Goal: Task Accomplishment & Management: Use online tool/utility

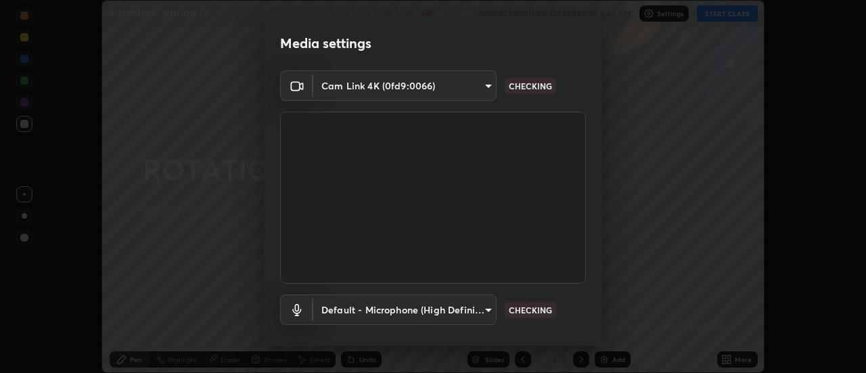
scroll to position [71, 0]
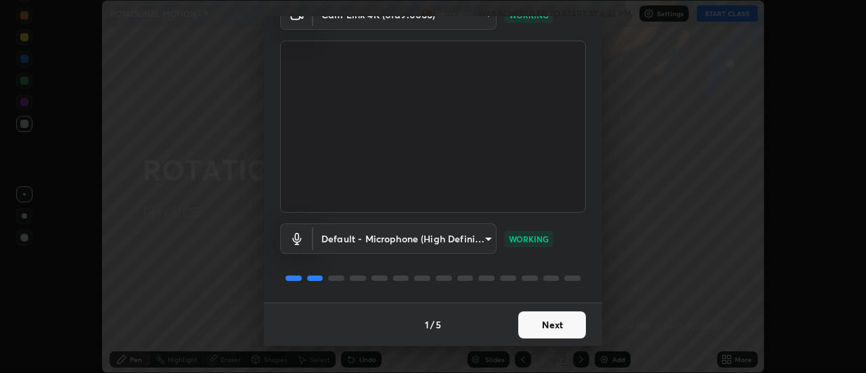
click at [524, 322] on button "Next" at bounding box center [552, 324] width 68 height 27
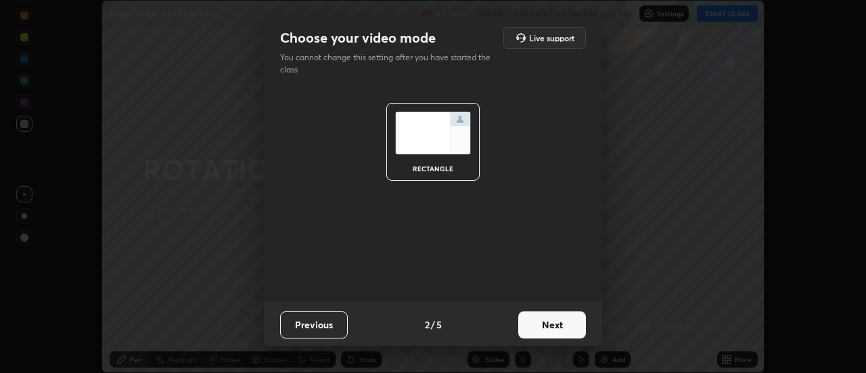
scroll to position [0, 0]
click at [525, 327] on button "Next" at bounding box center [552, 324] width 68 height 27
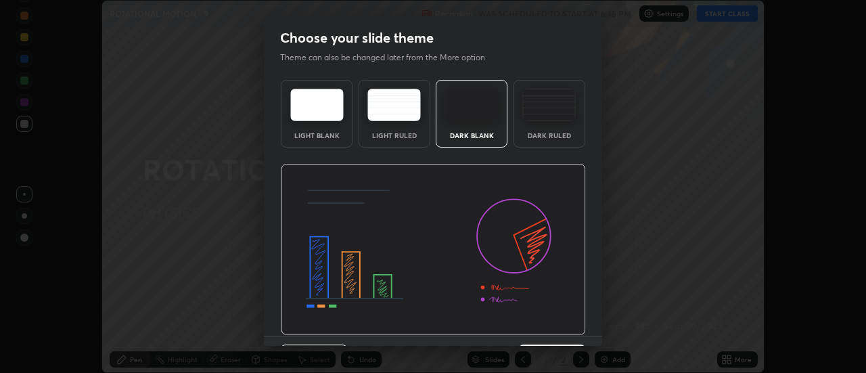
scroll to position [33, 0]
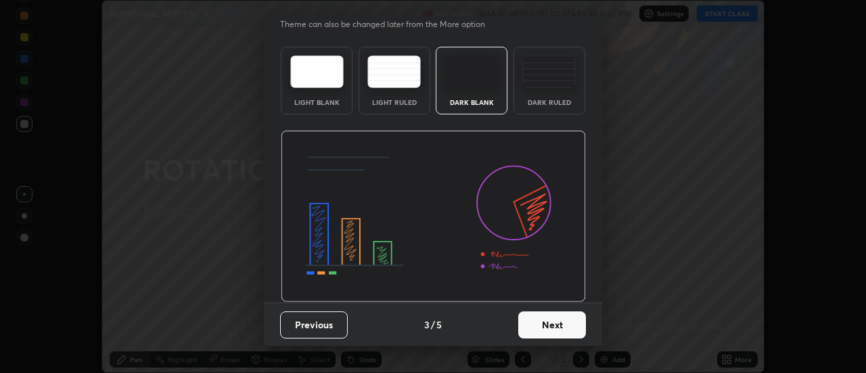
click at [526, 327] on button "Next" at bounding box center [552, 324] width 68 height 27
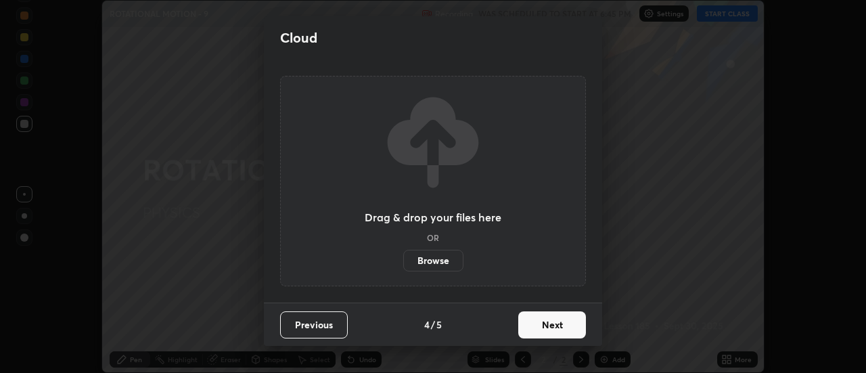
scroll to position [0, 0]
click at [528, 326] on button "Next" at bounding box center [552, 324] width 68 height 27
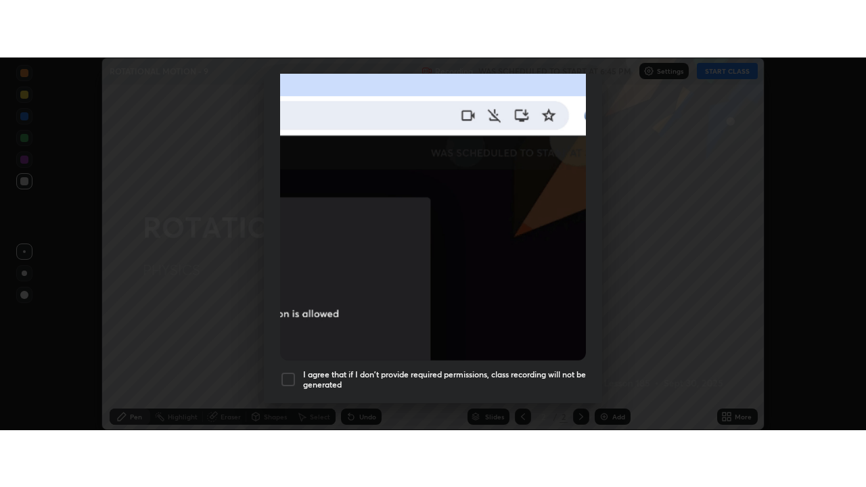
scroll to position [347, 0]
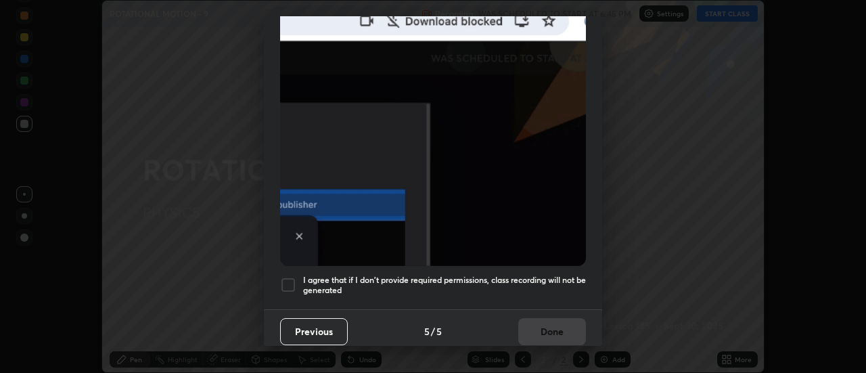
click at [407, 275] on h5 "I agree that if I don't provide required permissions, class recording will not …" at bounding box center [444, 285] width 283 height 21
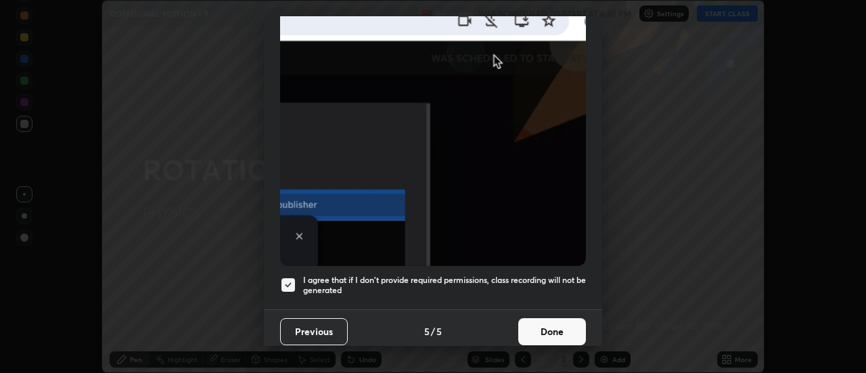
click at [534, 331] on button "Done" at bounding box center [552, 331] width 68 height 27
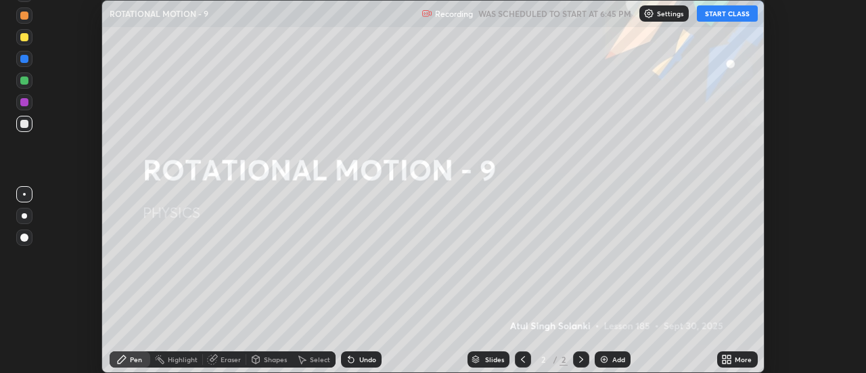
click at [729, 361] on icon at bounding box center [729, 361] width 3 height 3
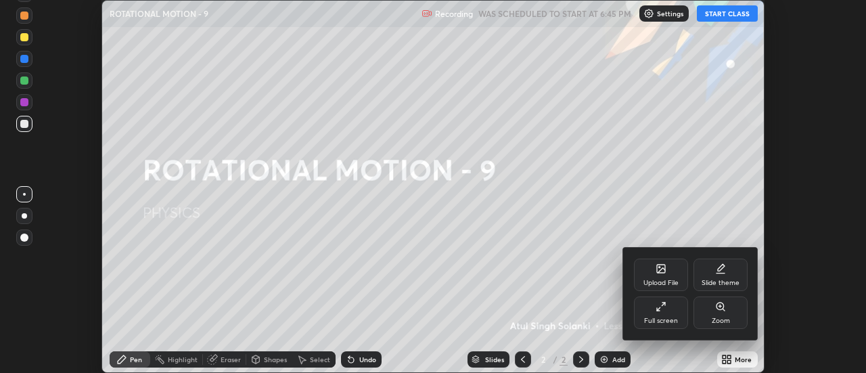
click at [647, 305] on div "Full screen" at bounding box center [661, 312] width 54 height 32
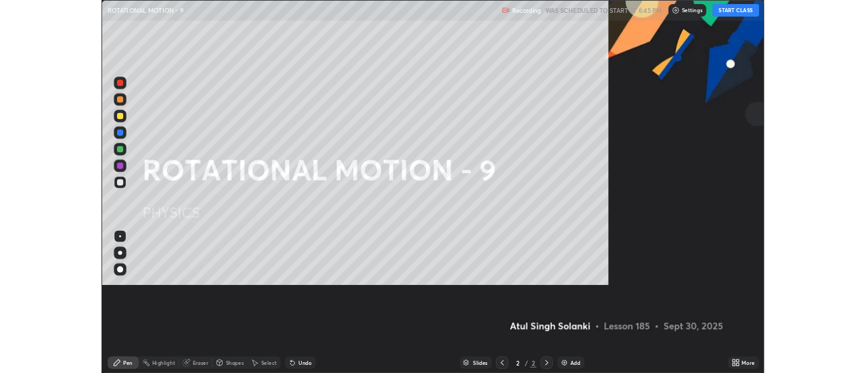
scroll to position [487, 866]
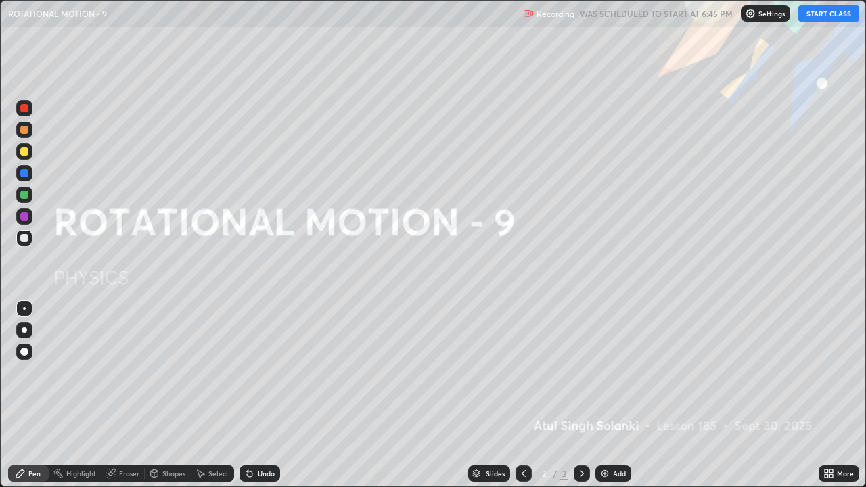
click at [817, 17] on button "START CLASS" at bounding box center [828, 13] width 61 height 16
click at [608, 372] on img at bounding box center [604, 473] width 11 height 11
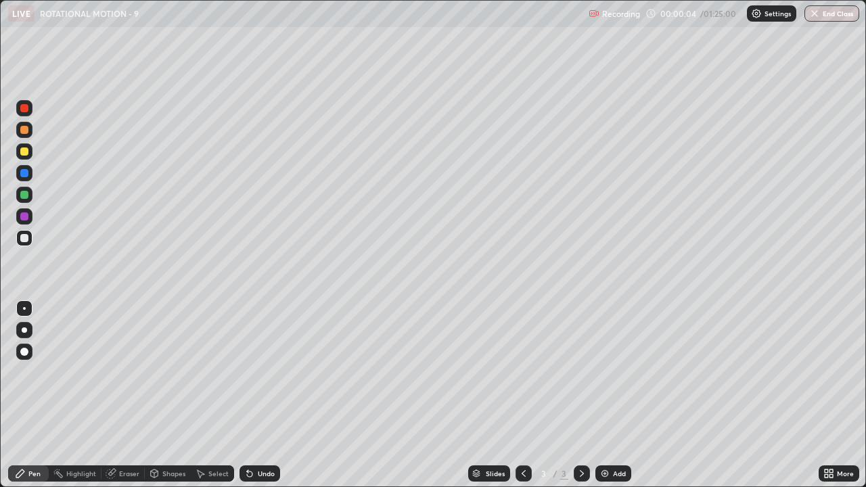
click at [25, 238] on div at bounding box center [24, 238] width 8 height 8
click at [30, 353] on div at bounding box center [24, 352] width 16 height 16
click at [24, 197] on div at bounding box center [24, 195] width 8 height 8
click at [25, 238] on div at bounding box center [24, 238] width 8 height 8
click at [28, 108] on div at bounding box center [24, 108] width 8 height 8
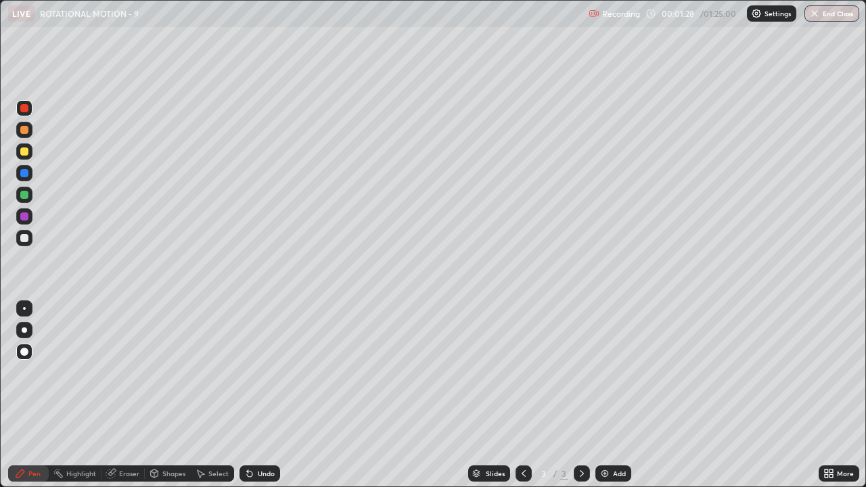
click at [26, 241] on div at bounding box center [24, 238] width 8 height 8
click at [27, 151] on div at bounding box center [24, 151] width 8 height 8
click at [26, 237] on div at bounding box center [24, 238] width 8 height 8
click at [613, 372] on div "Add" at bounding box center [619, 473] width 13 height 7
click at [30, 239] on div at bounding box center [24, 238] width 16 height 16
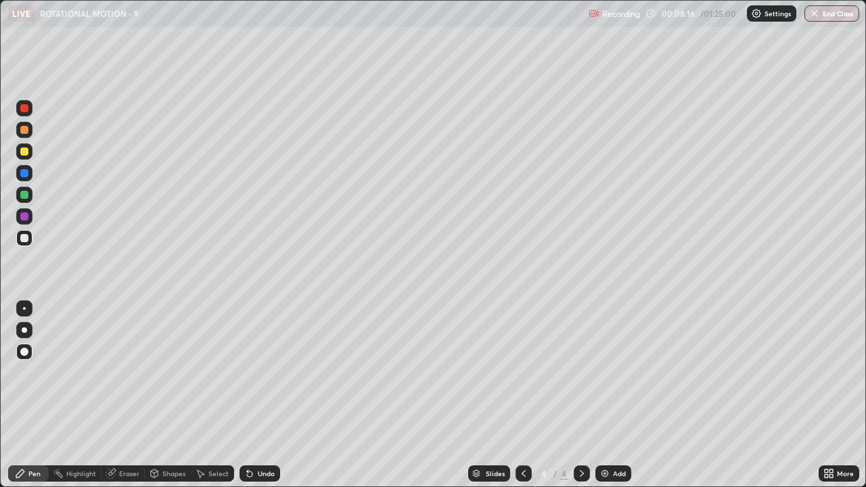
click at [26, 195] on div at bounding box center [24, 195] width 8 height 8
click at [24, 240] on div at bounding box center [24, 238] width 8 height 8
click at [26, 110] on div at bounding box center [24, 108] width 8 height 8
click at [24, 195] on div at bounding box center [24, 195] width 8 height 8
click at [28, 112] on div at bounding box center [24, 108] width 16 height 16
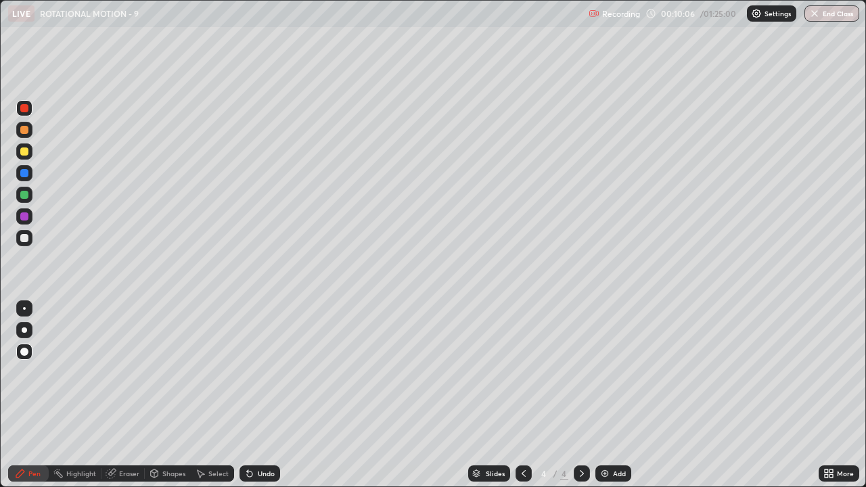
click at [611, 372] on div "Add" at bounding box center [613, 473] width 36 height 16
click at [28, 239] on div at bounding box center [24, 238] width 8 height 8
click at [25, 195] on div at bounding box center [24, 195] width 8 height 8
click at [25, 173] on div at bounding box center [24, 173] width 8 height 8
click at [30, 197] on div at bounding box center [24, 195] width 16 height 16
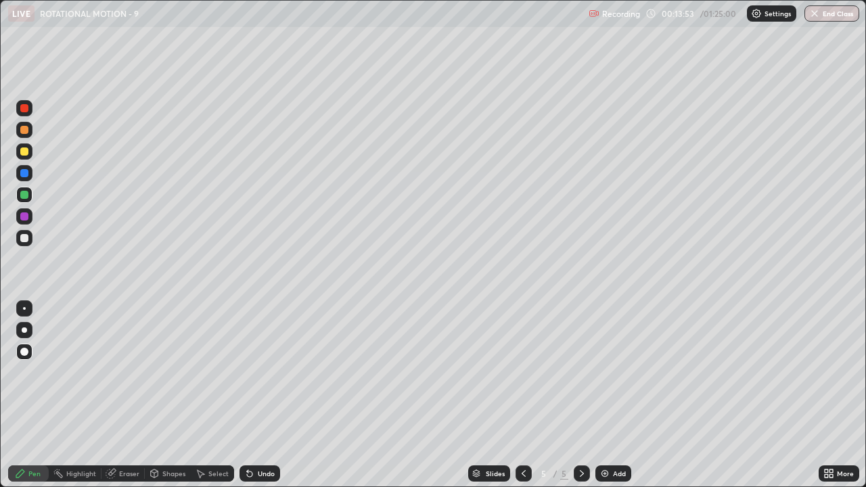
click at [24, 243] on div at bounding box center [24, 238] width 16 height 16
click at [266, 372] on div "Undo" at bounding box center [266, 473] width 17 height 7
click at [22, 174] on div at bounding box center [24, 173] width 8 height 8
click at [28, 241] on div at bounding box center [24, 238] width 16 height 16
click at [124, 372] on div "Eraser" at bounding box center [129, 473] width 20 height 7
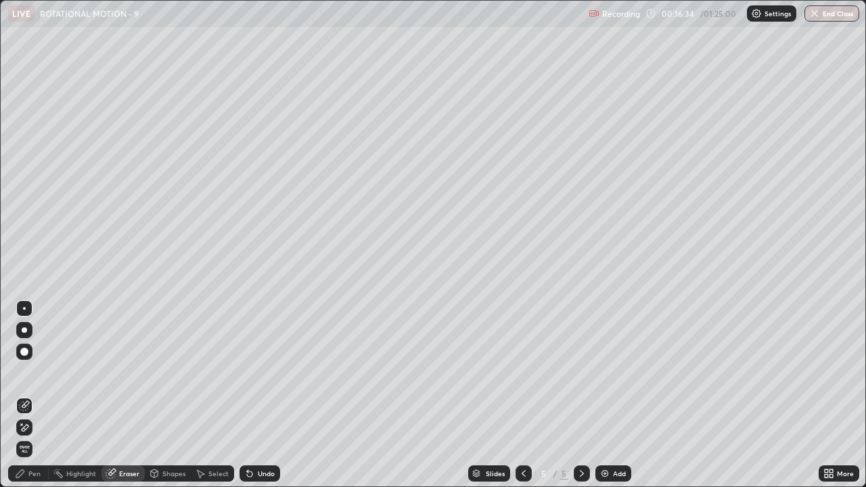
click at [32, 372] on div "Pen" at bounding box center [34, 473] width 12 height 7
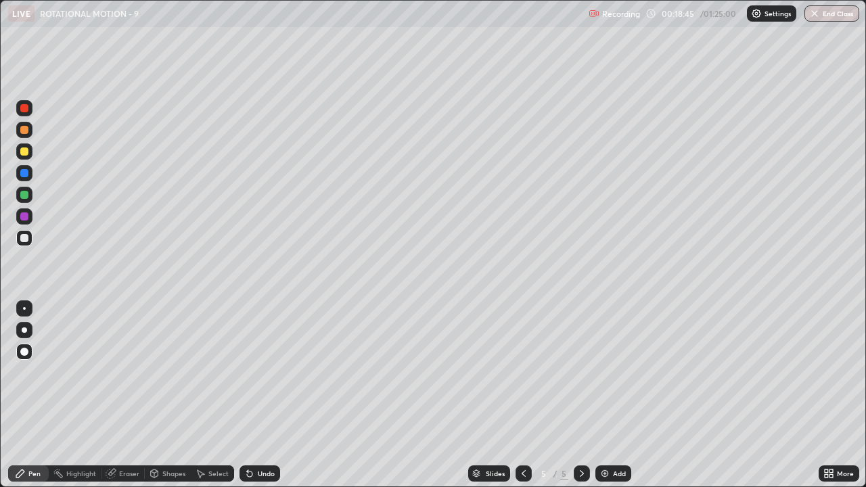
click at [121, 372] on div "Eraser" at bounding box center [122, 473] width 43 height 16
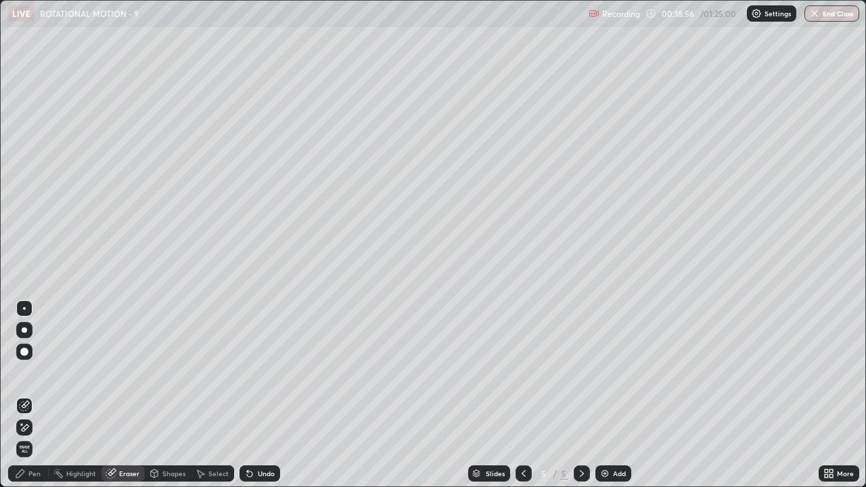
click at [29, 372] on div "Pen" at bounding box center [34, 473] width 12 height 7
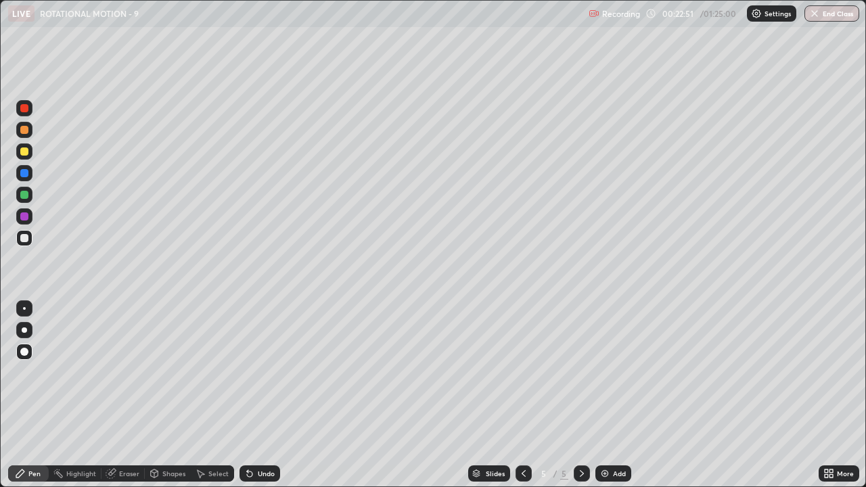
click at [613, 372] on div "Add" at bounding box center [619, 473] width 13 height 7
click at [29, 195] on div at bounding box center [24, 195] width 16 height 16
click at [20, 237] on div at bounding box center [24, 238] width 16 height 16
click at [616, 372] on div "Add" at bounding box center [619, 473] width 13 height 7
click at [30, 241] on div at bounding box center [24, 238] width 16 height 16
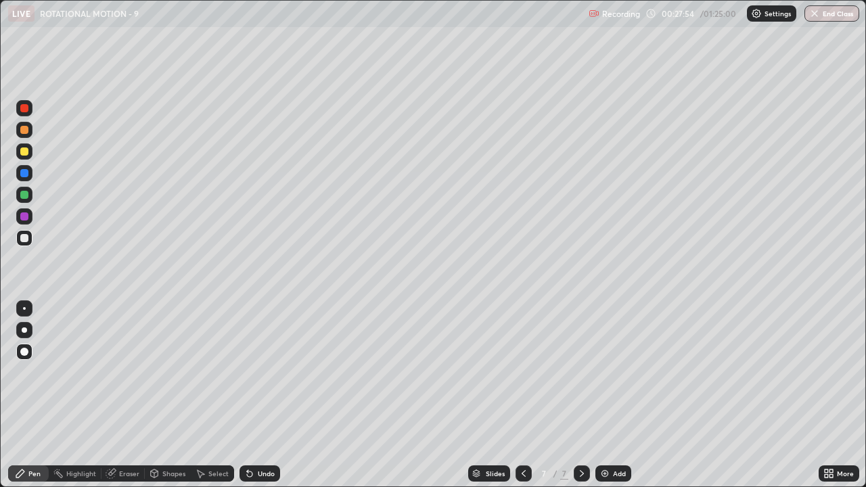
click at [122, 372] on div "Eraser" at bounding box center [129, 473] width 20 height 7
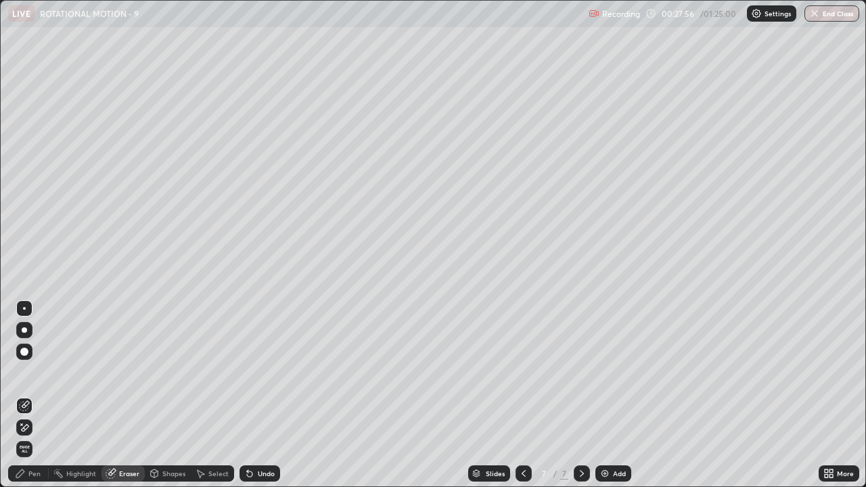
click at [32, 372] on div "Pen" at bounding box center [34, 473] width 12 height 7
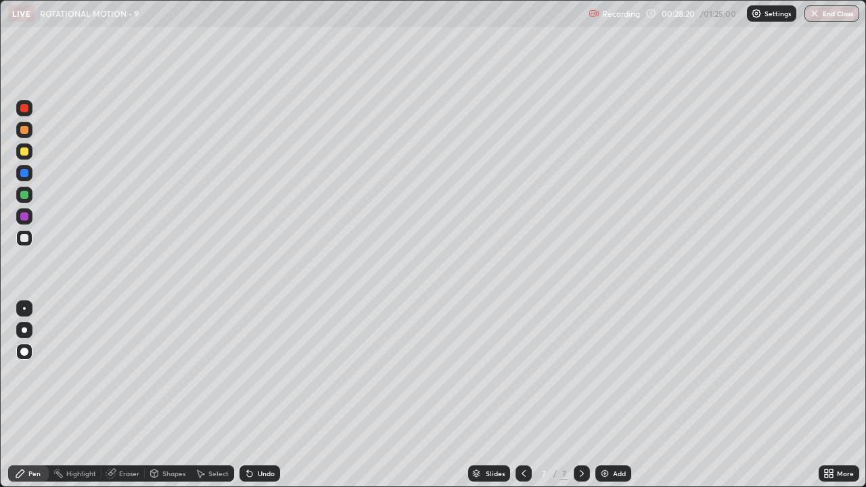
click at [24, 196] on div at bounding box center [24, 195] width 8 height 8
click at [29, 242] on div at bounding box center [24, 238] width 16 height 16
click at [522, 372] on icon at bounding box center [523, 473] width 11 height 11
click at [584, 372] on icon at bounding box center [581, 473] width 11 height 11
click at [607, 372] on img at bounding box center [604, 473] width 11 height 11
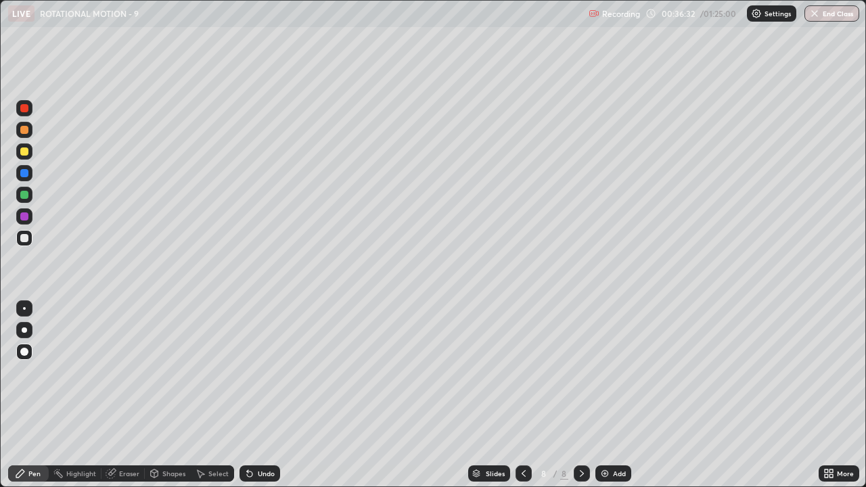
click at [260, 372] on div "Undo" at bounding box center [266, 473] width 17 height 7
click at [28, 198] on div at bounding box center [24, 195] width 16 height 16
click at [27, 197] on div at bounding box center [24, 195] width 8 height 8
click at [28, 237] on div at bounding box center [24, 238] width 8 height 8
click at [607, 372] on img at bounding box center [604, 473] width 11 height 11
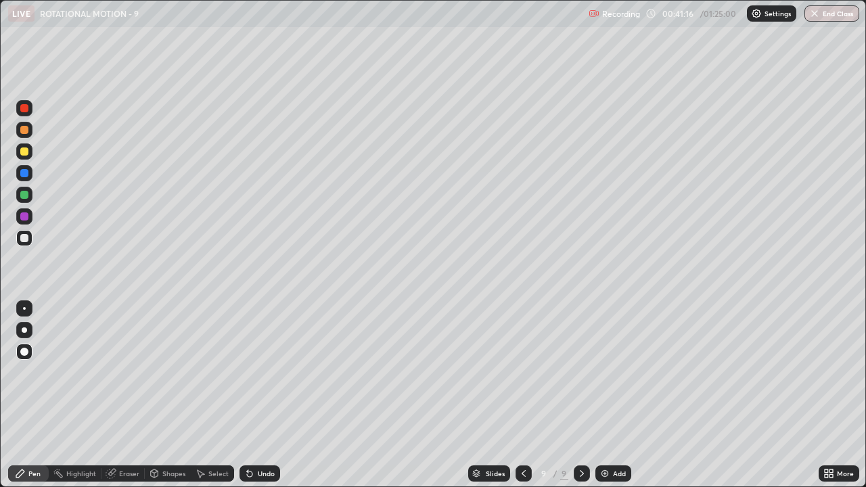
click at [29, 151] on div at bounding box center [24, 151] width 16 height 16
click at [27, 174] on div at bounding box center [24, 173] width 8 height 8
click at [31, 240] on div at bounding box center [24, 238] width 16 height 16
click at [129, 372] on div "Eraser" at bounding box center [129, 473] width 20 height 7
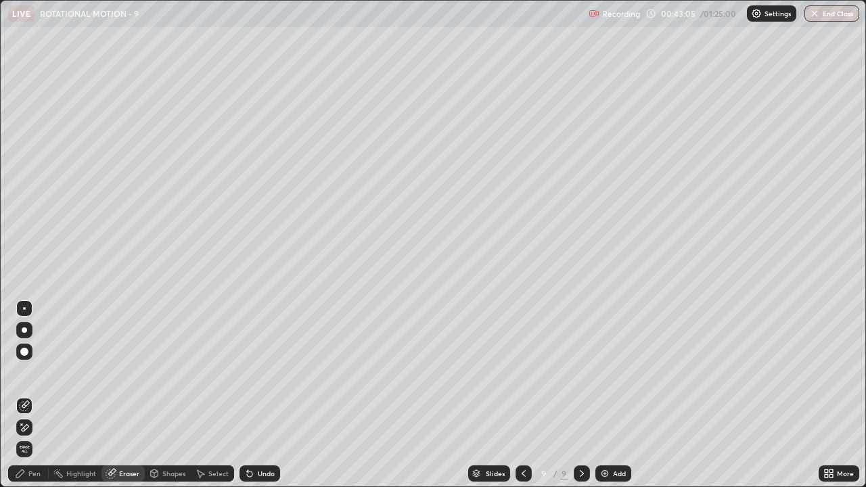
click at [30, 372] on div "Pen" at bounding box center [34, 473] width 12 height 7
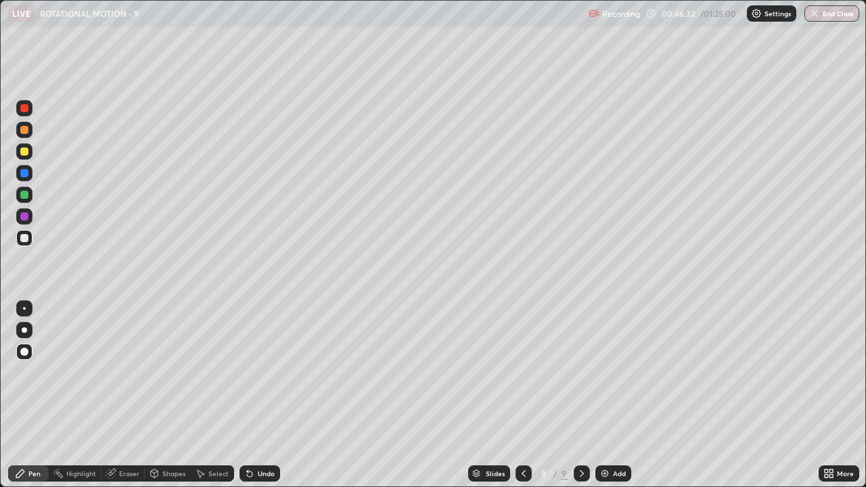
click at [262, 372] on div "Undo" at bounding box center [266, 473] width 17 height 7
click at [266, 372] on div "Undo" at bounding box center [266, 473] width 17 height 7
click at [28, 195] on div at bounding box center [24, 195] width 8 height 8
click at [126, 372] on div "Eraser" at bounding box center [129, 473] width 20 height 7
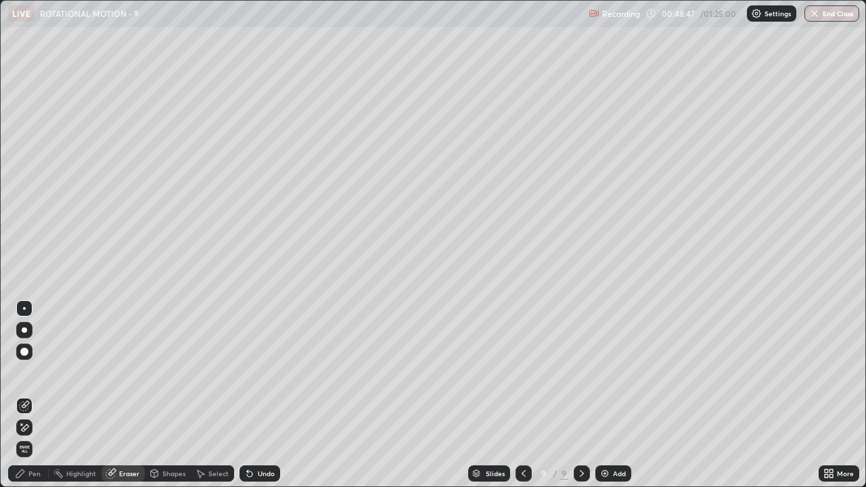
click at [28, 372] on div "Pen" at bounding box center [34, 473] width 12 height 7
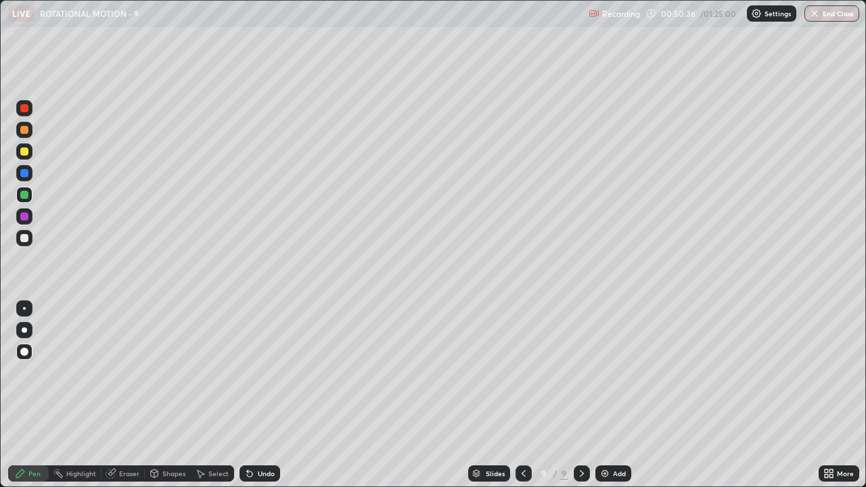
click at [613, 372] on div "Add" at bounding box center [619, 473] width 13 height 7
click at [27, 238] on div at bounding box center [24, 238] width 8 height 8
click at [26, 193] on div at bounding box center [24, 195] width 8 height 8
click at [30, 235] on div at bounding box center [24, 238] width 16 height 16
click at [30, 110] on div at bounding box center [24, 108] width 16 height 16
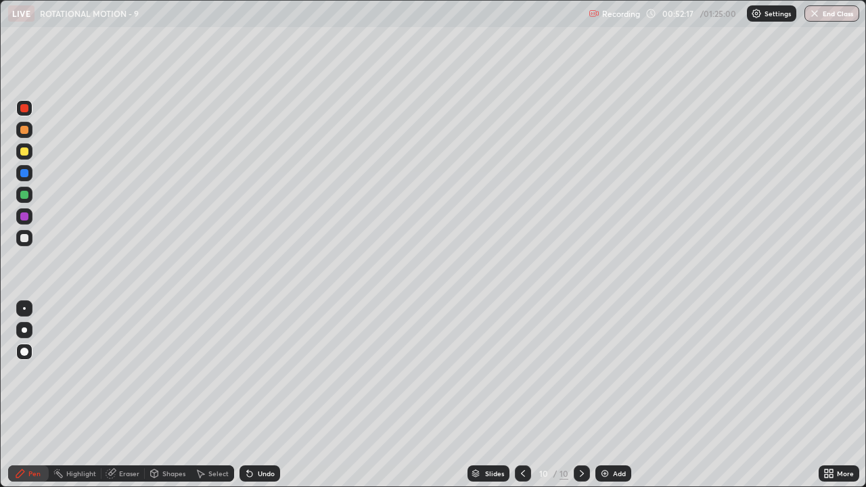
click at [30, 238] on div at bounding box center [24, 238] width 16 height 16
click at [23, 193] on div at bounding box center [24, 195] width 8 height 8
click at [31, 111] on div at bounding box center [24, 108] width 16 height 16
click at [25, 236] on div at bounding box center [24, 238] width 8 height 8
click at [20, 111] on div at bounding box center [24, 108] width 16 height 16
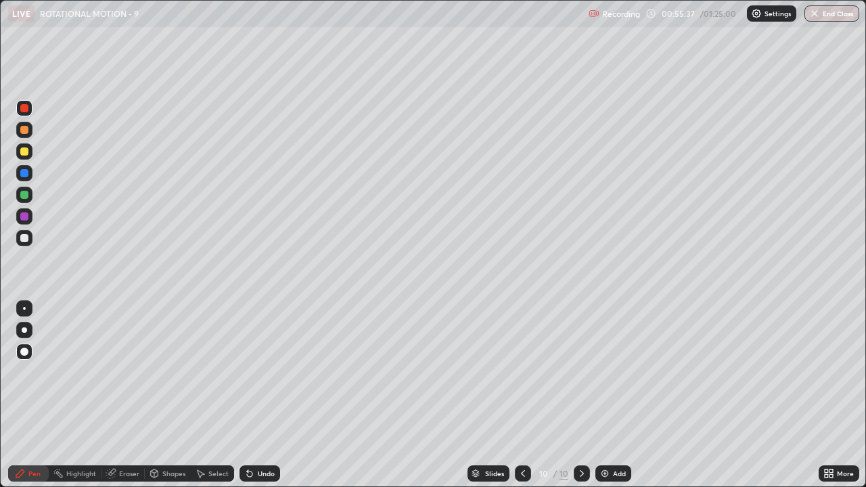
click at [26, 171] on div at bounding box center [24, 173] width 8 height 8
click at [29, 151] on div at bounding box center [24, 151] width 16 height 16
click at [24, 239] on div at bounding box center [24, 238] width 8 height 8
click at [614, 372] on div "Add" at bounding box center [619, 473] width 13 height 7
click at [31, 243] on div at bounding box center [24, 238] width 16 height 16
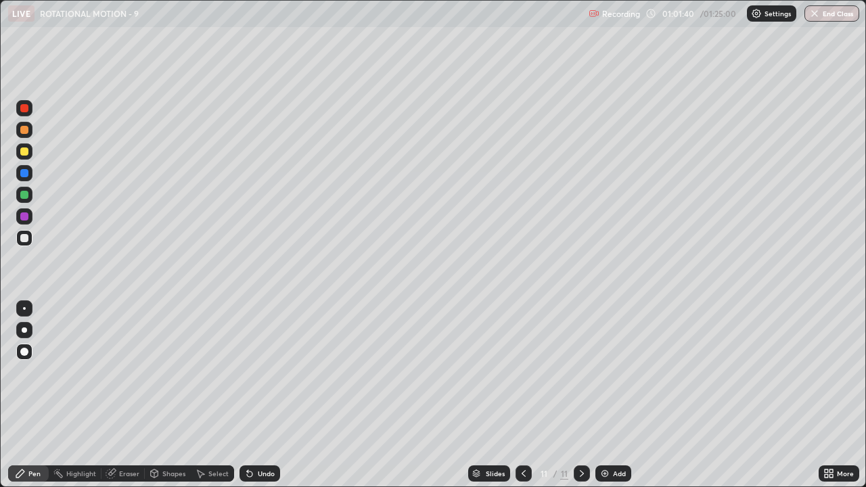
click at [30, 110] on div at bounding box center [24, 108] width 16 height 16
click at [27, 150] on div at bounding box center [24, 151] width 8 height 8
click at [22, 237] on div at bounding box center [24, 238] width 8 height 8
click at [26, 193] on div at bounding box center [24, 195] width 8 height 8
click at [25, 110] on div at bounding box center [24, 108] width 8 height 8
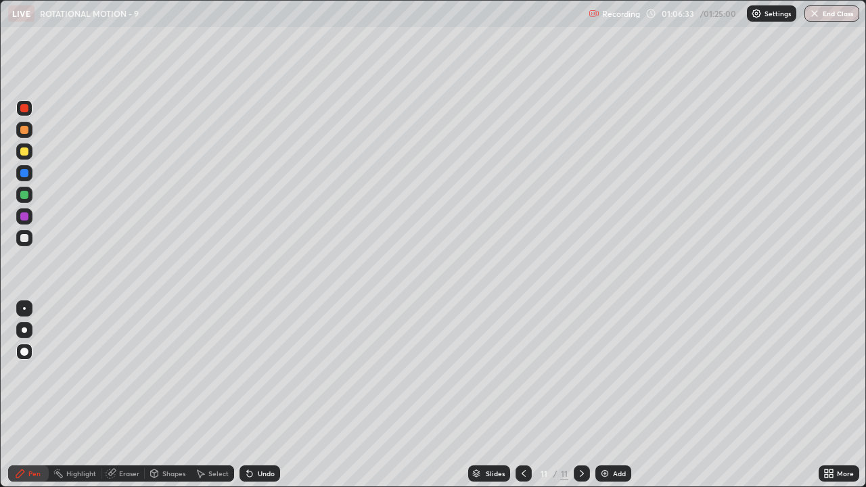
click at [26, 197] on div at bounding box center [24, 195] width 8 height 8
click at [23, 239] on div at bounding box center [24, 238] width 8 height 8
click at [26, 195] on div at bounding box center [24, 195] width 8 height 8
click at [30, 110] on div at bounding box center [24, 108] width 16 height 16
click at [22, 241] on div at bounding box center [24, 238] width 8 height 8
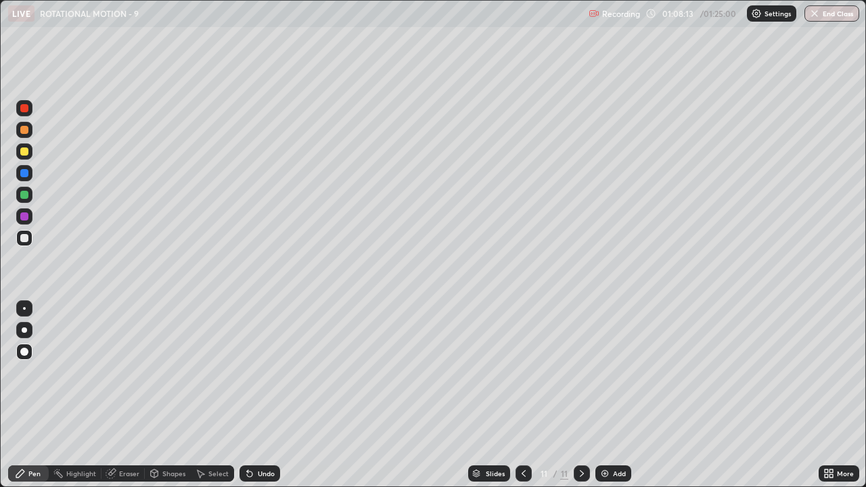
click at [28, 195] on div at bounding box center [24, 195] width 8 height 8
click at [23, 110] on div at bounding box center [24, 108] width 8 height 8
click at [24, 237] on div at bounding box center [24, 238] width 8 height 8
click at [261, 372] on div "Undo" at bounding box center [266, 473] width 17 height 7
click at [260, 372] on div "Undo" at bounding box center [266, 473] width 17 height 7
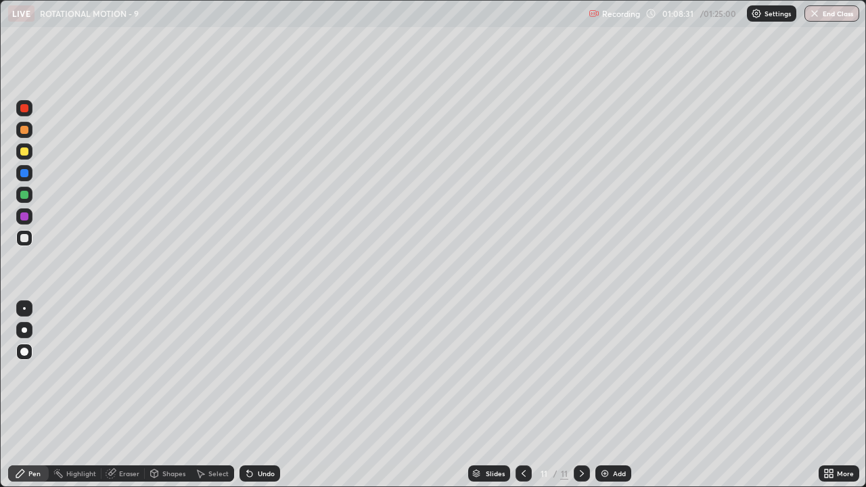
click at [258, 372] on div "Undo" at bounding box center [266, 473] width 17 height 7
click at [616, 372] on div "Add" at bounding box center [619, 473] width 13 height 7
click at [26, 196] on div at bounding box center [24, 195] width 8 height 8
click at [27, 110] on div at bounding box center [24, 108] width 8 height 8
click at [262, 372] on div "Undo" at bounding box center [266, 473] width 17 height 7
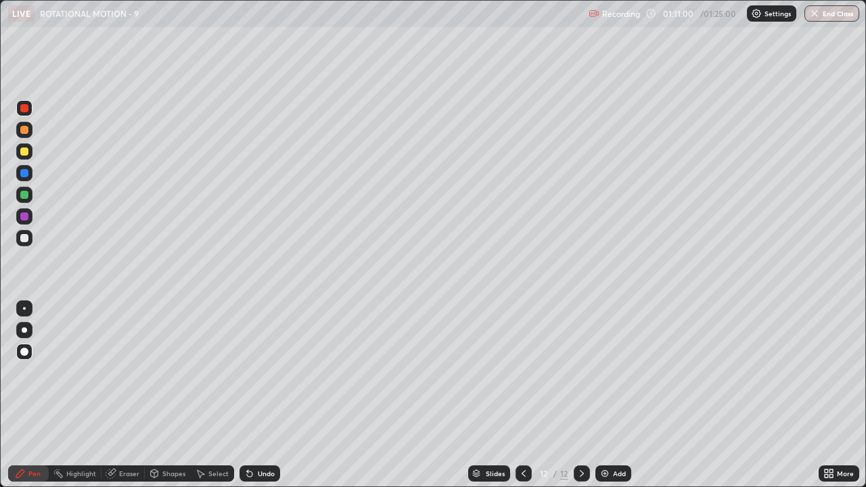
click at [263, 372] on div "Undo" at bounding box center [266, 473] width 17 height 7
click at [830, 16] on button "End Class" at bounding box center [831, 13] width 55 height 16
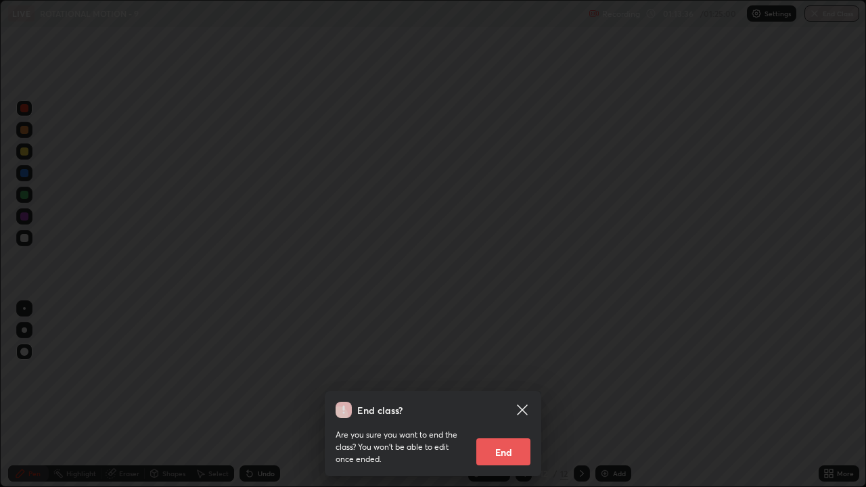
click at [509, 372] on button "End" at bounding box center [503, 451] width 54 height 27
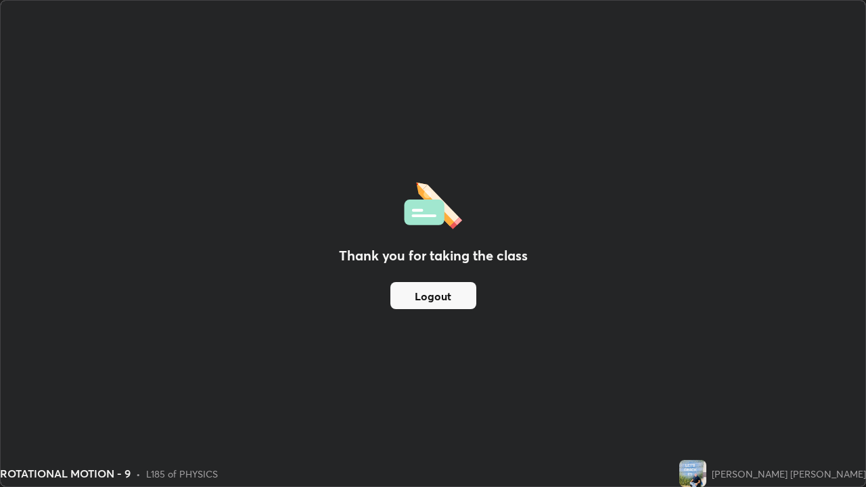
click at [454, 296] on button "Logout" at bounding box center [433, 295] width 86 height 27
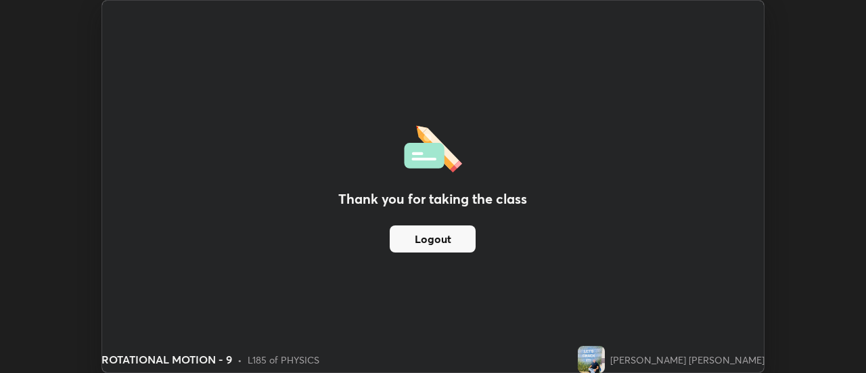
scroll to position [67259, 66766]
click at [463, 239] on button "Logout" at bounding box center [433, 238] width 86 height 27
